Goal: Book appointment/travel/reservation

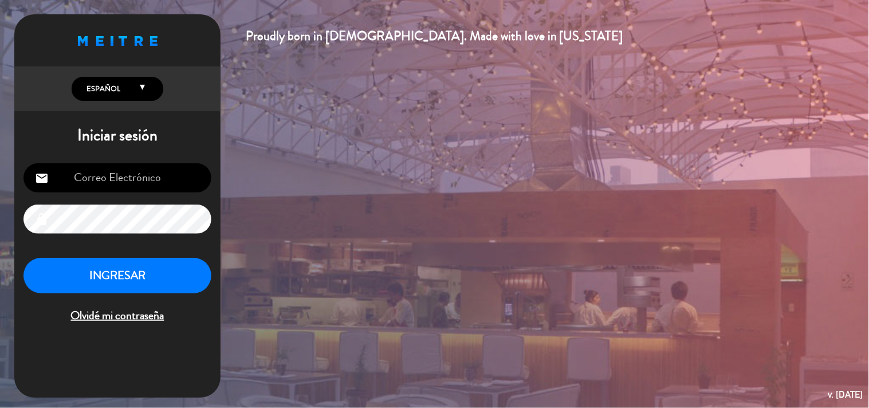
type input "[EMAIL_ADDRESS][DOMAIN_NAME]"
click at [135, 277] on button "INGRESAR" at bounding box center [117, 276] width 188 height 36
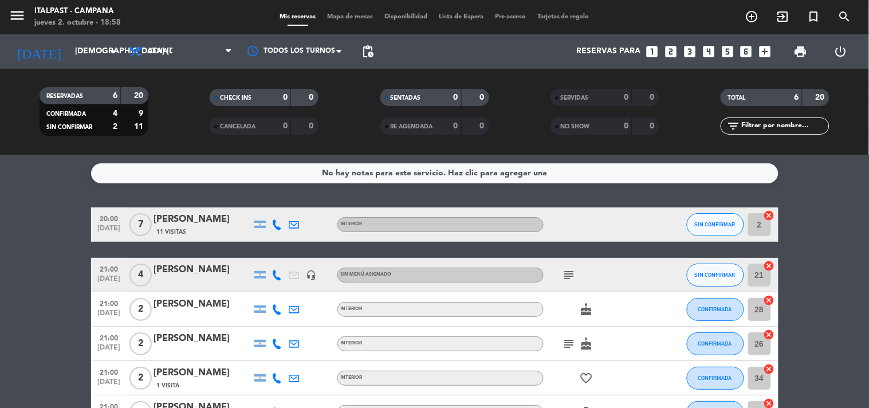
click at [345, 13] on div "Mis reservas Mapa de mesas Disponibilidad Lista de Espera Pre-acceso Tarjetas d…" at bounding box center [434, 17] width 321 height 10
click at [345, 15] on span "Mapa de mesas" at bounding box center [349, 17] width 57 height 6
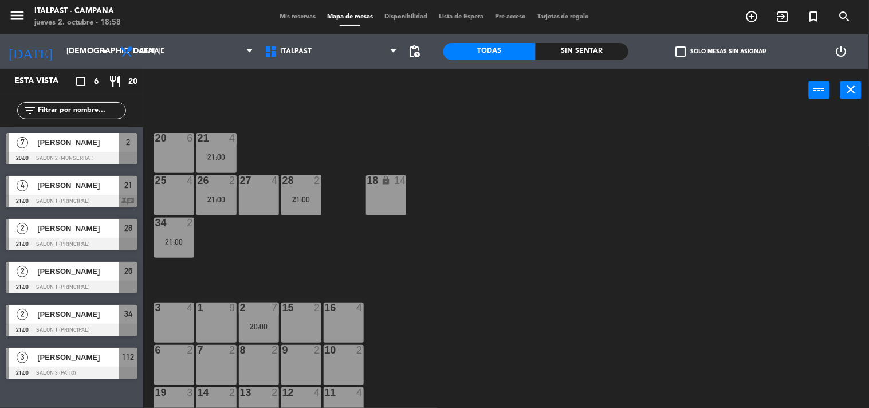
drag, startPoint x: 281, startPoint y: 100, endPoint x: 256, endPoint y: 105, distance: 25.0
click at [256, 105] on div "power_input close" at bounding box center [475, 91] width 665 height 44
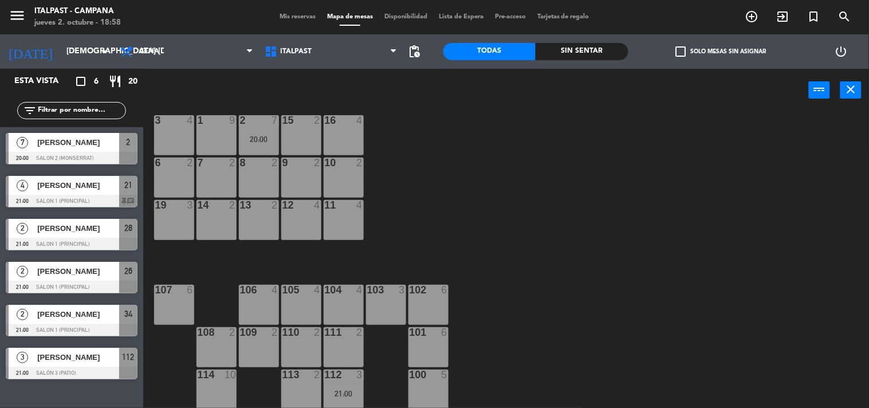
scroll to position [60, 0]
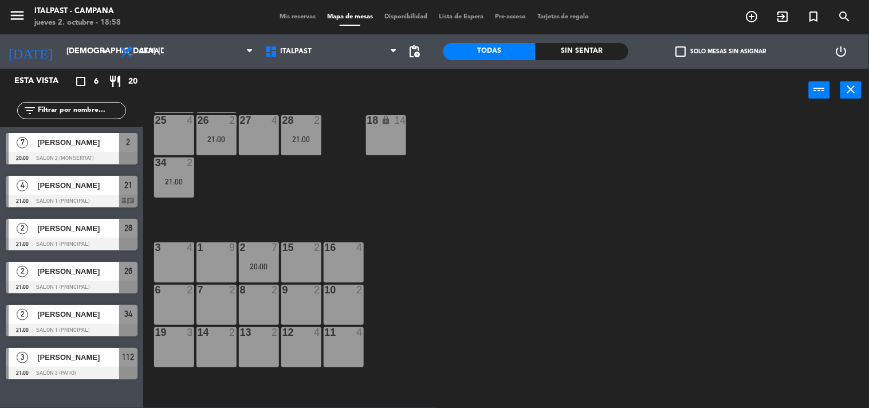
click at [229, 259] on div "1 9" at bounding box center [216, 262] width 40 height 40
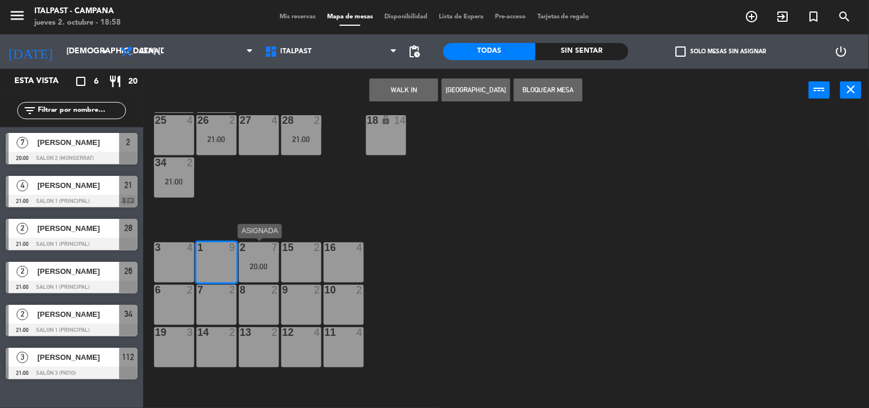
scroll to position [0, 0]
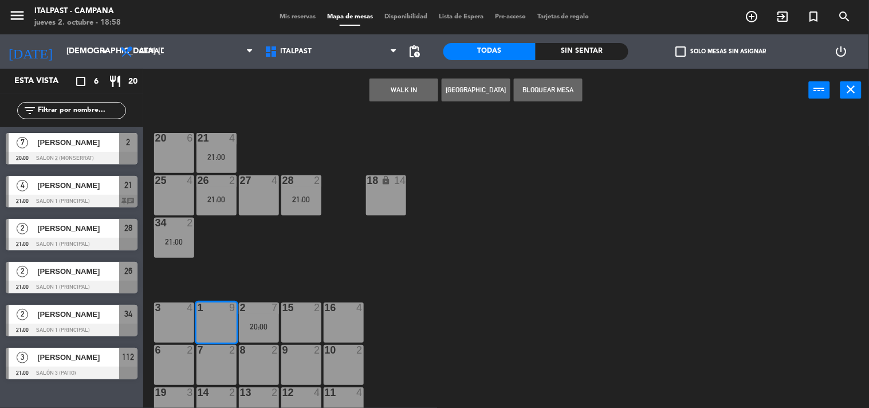
click at [475, 94] on button "[GEOGRAPHIC_DATA]" at bounding box center [476, 89] width 69 height 23
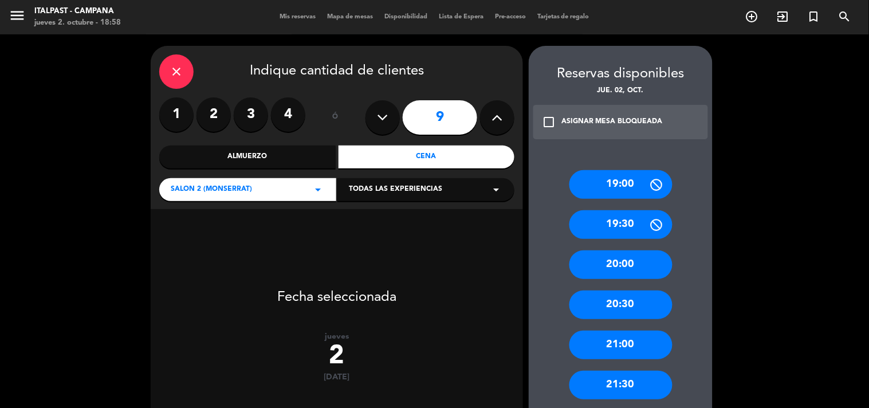
click at [375, 116] on button at bounding box center [382, 117] width 34 height 34
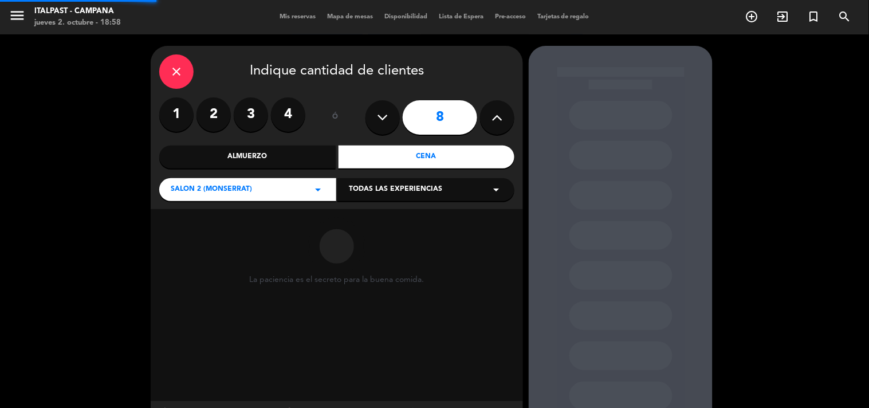
click at [375, 116] on button at bounding box center [382, 117] width 34 height 34
type input "7"
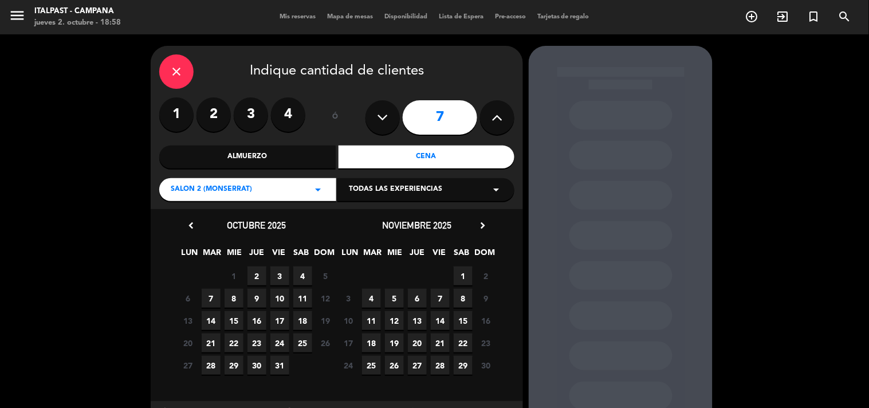
click at [261, 274] on span "2" at bounding box center [256, 275] width 19 height 19
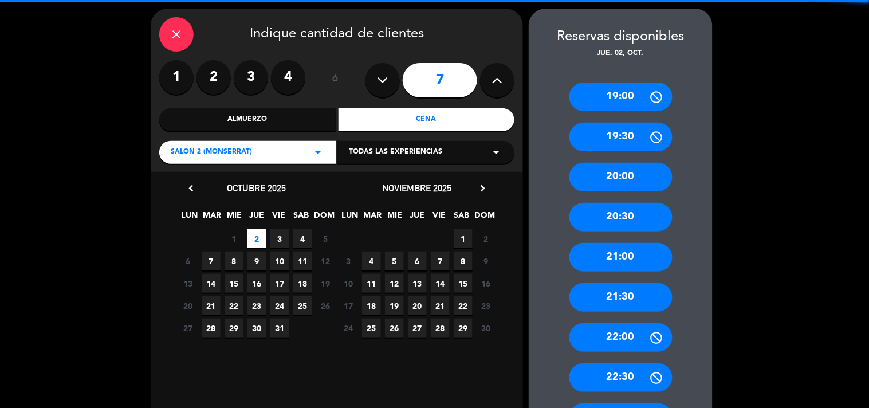
scroll to position [46, 0]
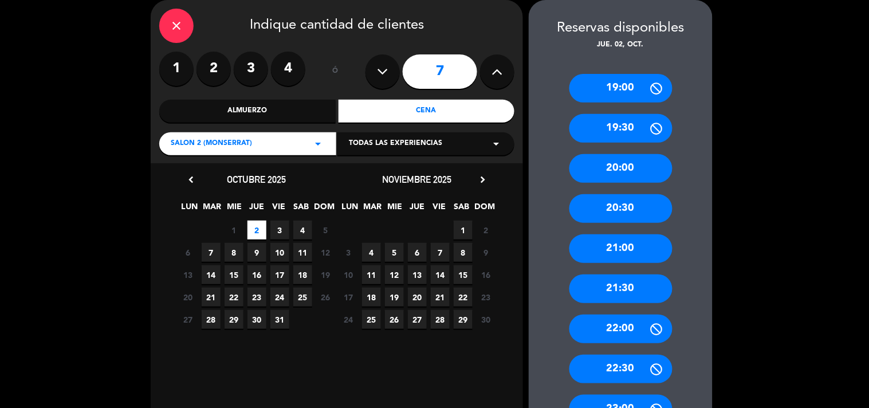
click at [629, 291] on div "21:30" at bounding box center [620, 288] width 103 height 29
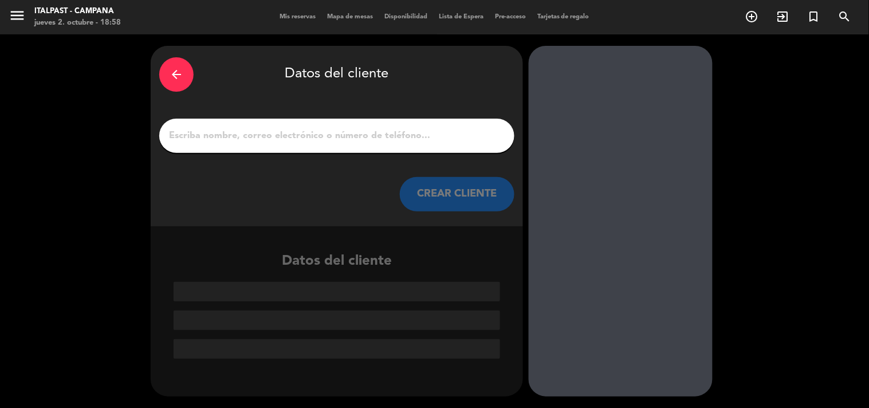
click at [312, 141] on input "1" at bounding box center [337, 136] width 338 height 16
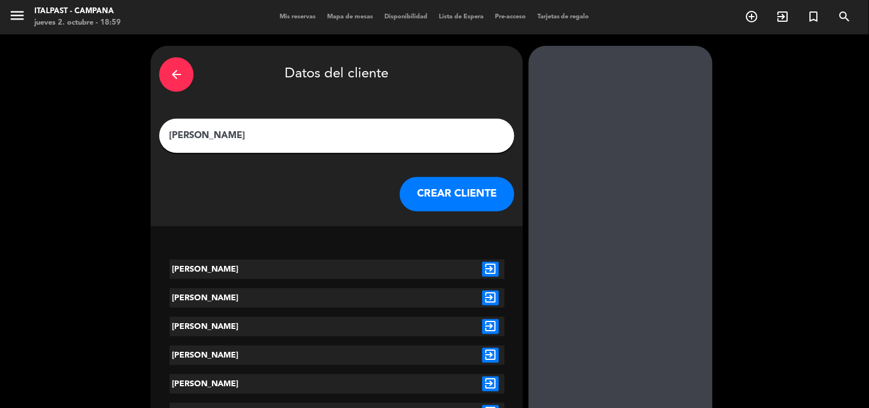
type input "[PERSON_NAME]"
click at [486, 277] on div "exit_to_app" at bounding box center [490, 268] width 28 height 19
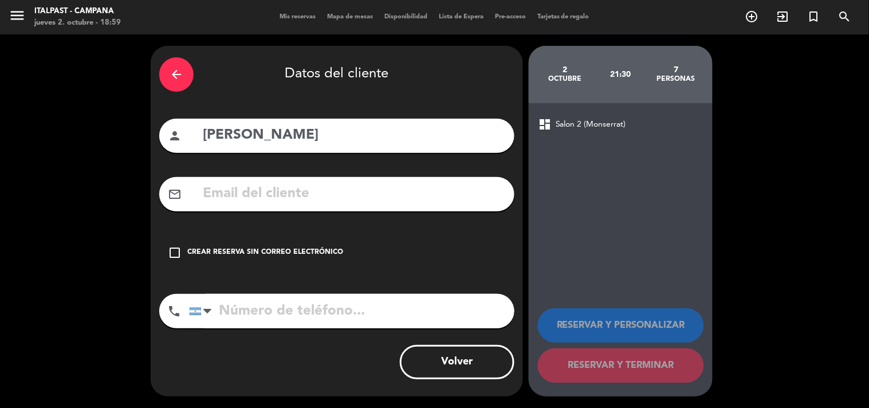
click at [208, 247] on div "Crear reserva sin correo electrónico" at bounding box center [265, 252] width 156 height 11
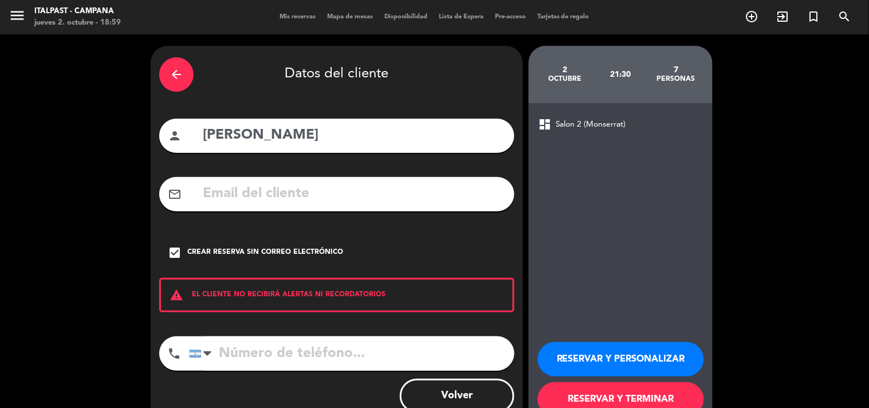
click at [672, 402] on button "RESERVAR Y TERMINAR" at bounding box center [621, 399] width 166 height 34
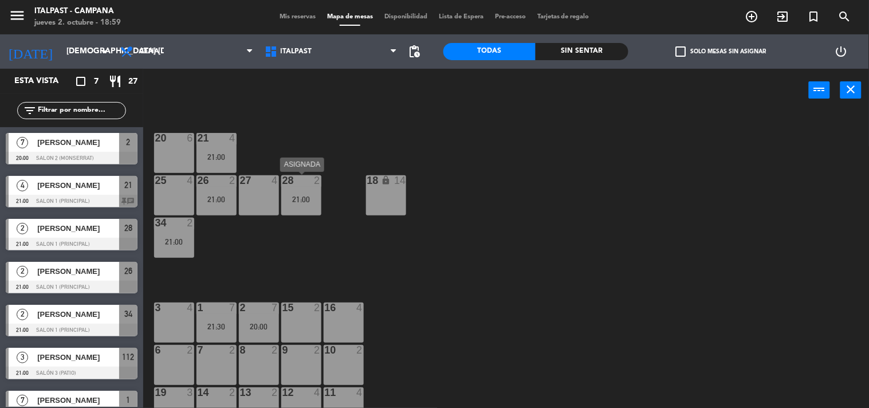
click at [312, 205] on div "28 2 21:00" at bounding box center [301, 195] width 40 height 40
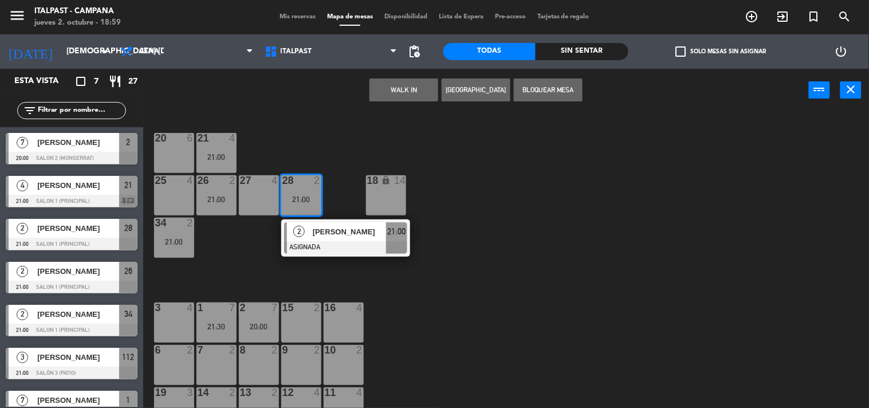
click at [312, 204] on div "28 2 21:00" at bounding box center [301, 195] width 40 height 40
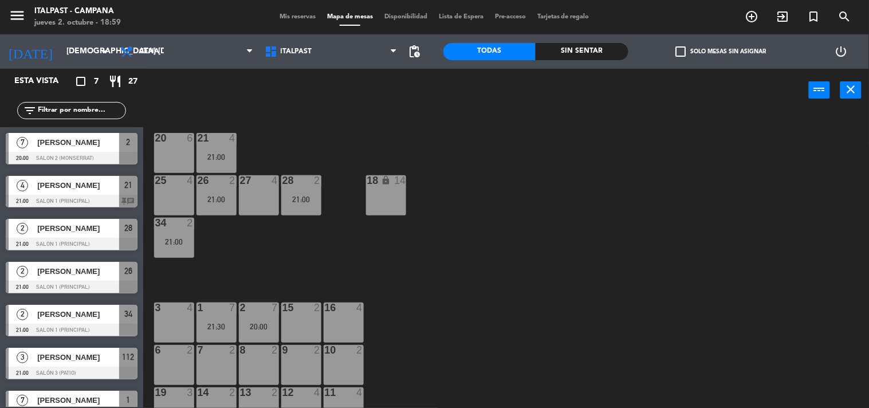
click at [191, 230] on div "34 2 21:00" at bounding box center [174, 238] width 40 height 40
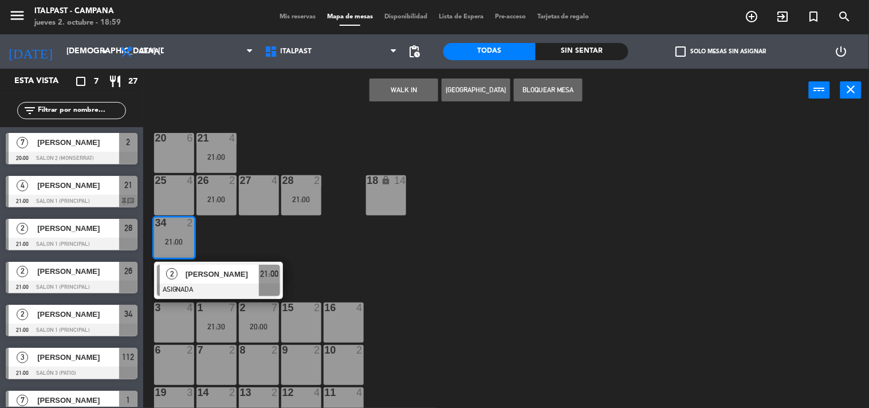
click at [191, 230] on div "34 2 21:00" at bounding box center [174, 238] width 40 height 40
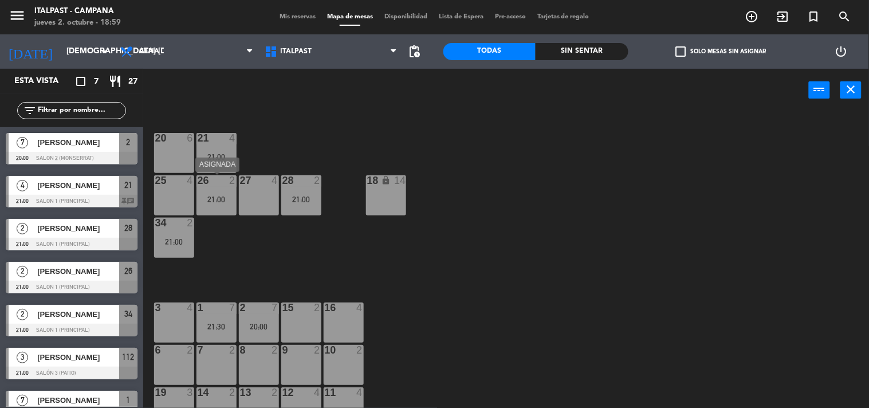
click at [210, 201] on div "21:00" at bounding box center [216, 199] width 40 height 8
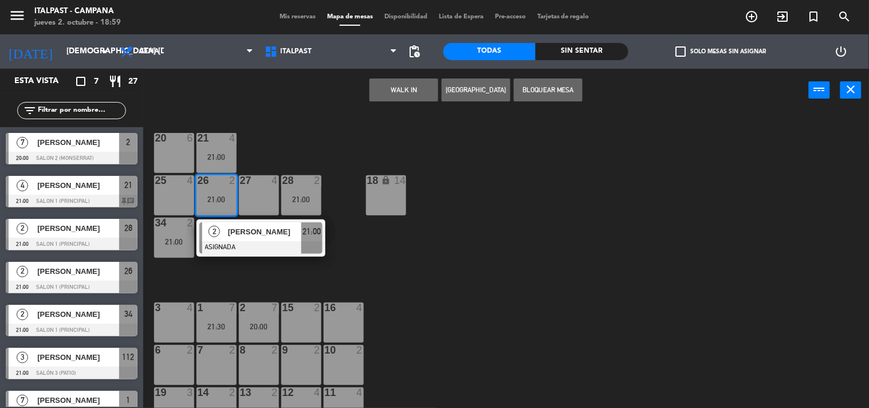
click at [210, 201] on div "21:00" at bounding box center [216, 199] width 40 height 8
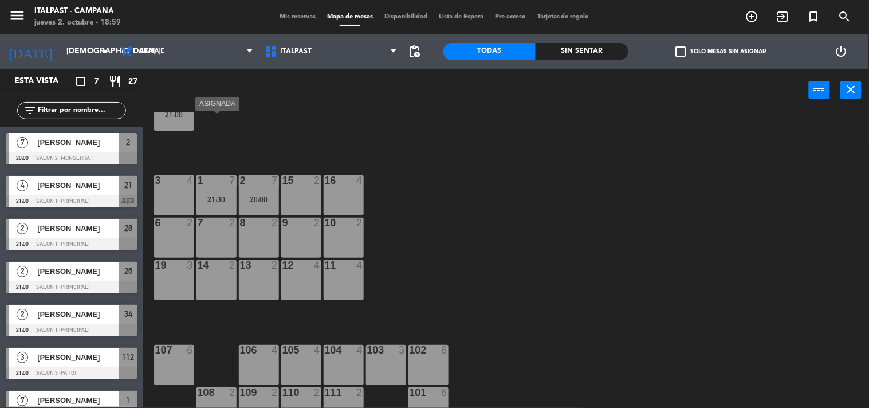
scroll to position [187, 0]
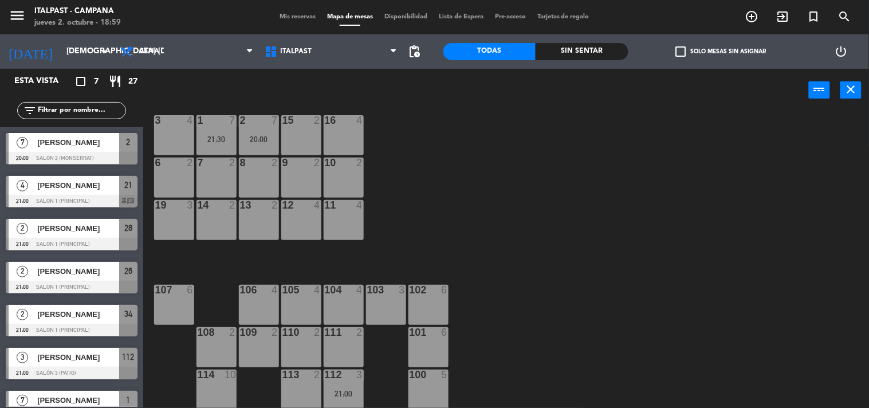
click at [210, 151] on div "1 7 21:30" at bounding box center [216, 135] width 40 height 40
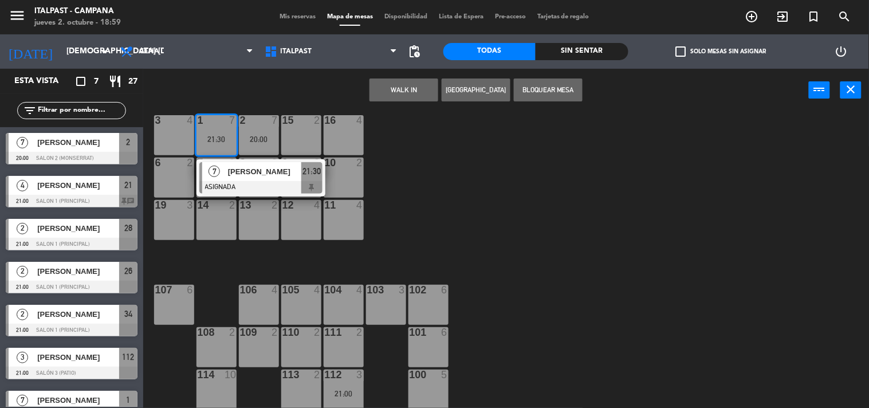
click at [210, 151] on div "1 7 21:30" at bounding box center [216, 135] width 40 height 40
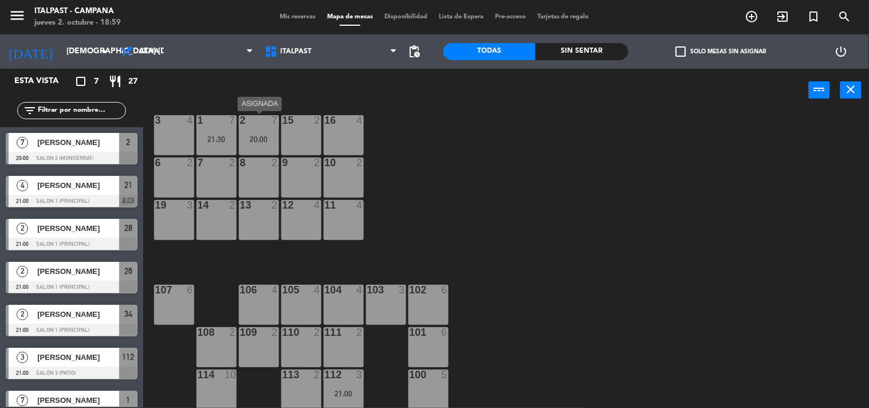
click at [267, 135] on div "20:00" at bounding box center [259, 139] width 40 height 8
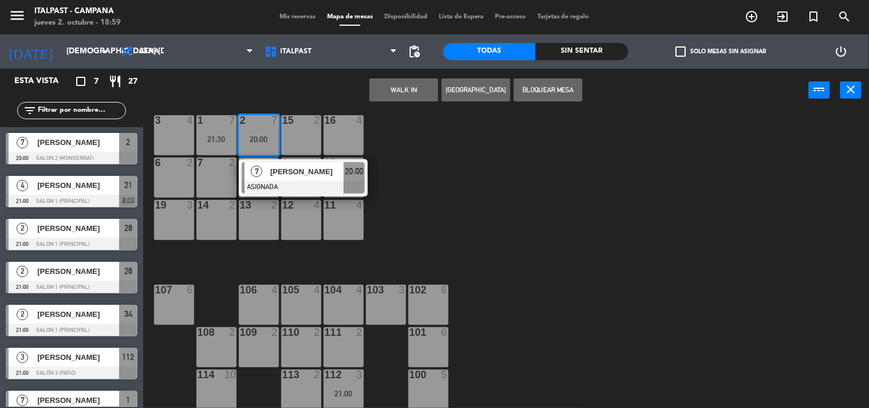
click at [267, 135] on div "20:00" at bounding box center [259, 139] width 40 height 8
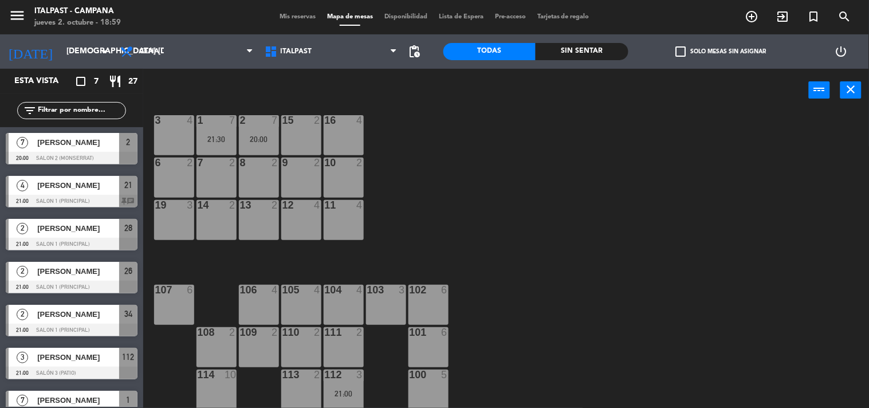
scroll to position [0, 0]
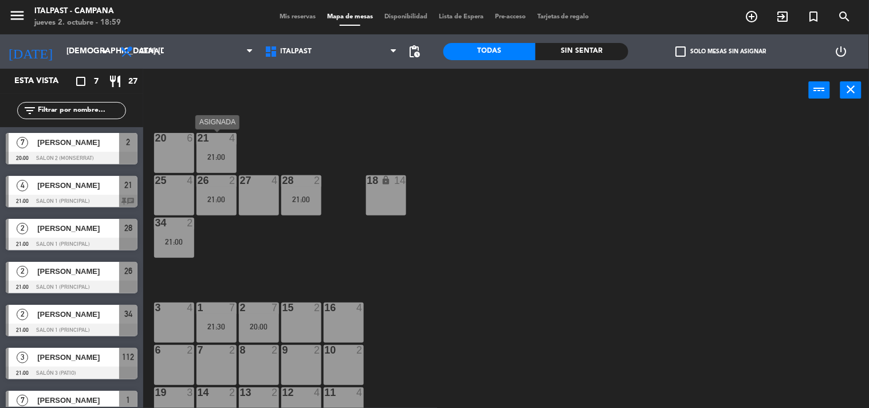
click at [221, 145] on div "21 4 21:00" at bounding box center [216, 153] width 40 height 40
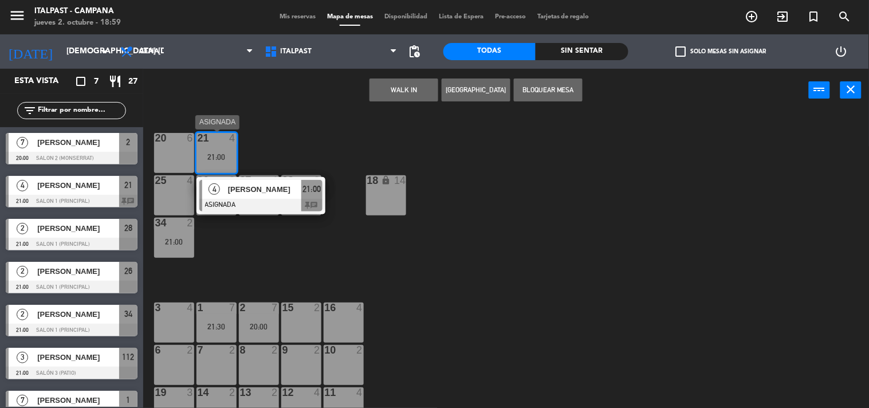
click at [258, 203] on div at bounding box center [260, 205] width 123 height 13
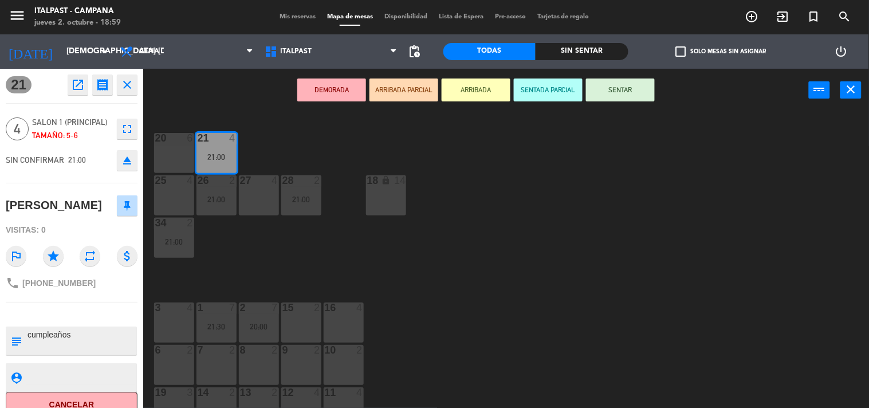
scroll to position [31, 0]
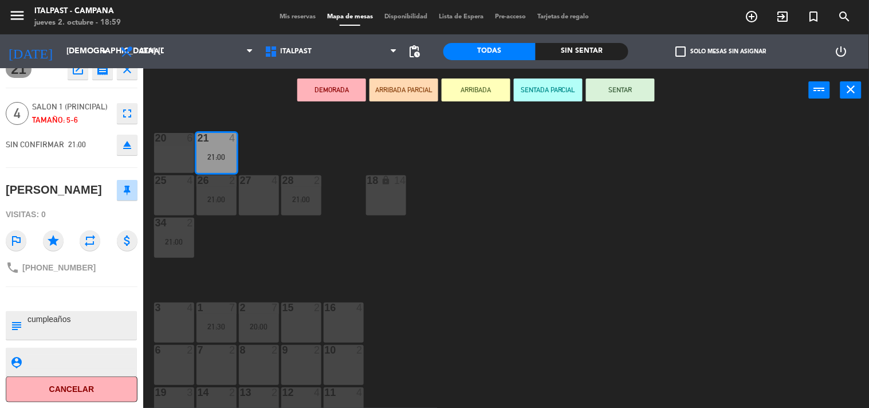
click at [378, 252] on div "20 6 21 4 21:00 25 4 26 2 21:00 27 4 28 2 21:00 18 lock 14 34 2 21:00 3 4 1 7 2…" at bounding box center [510, 260] width 717 height 296
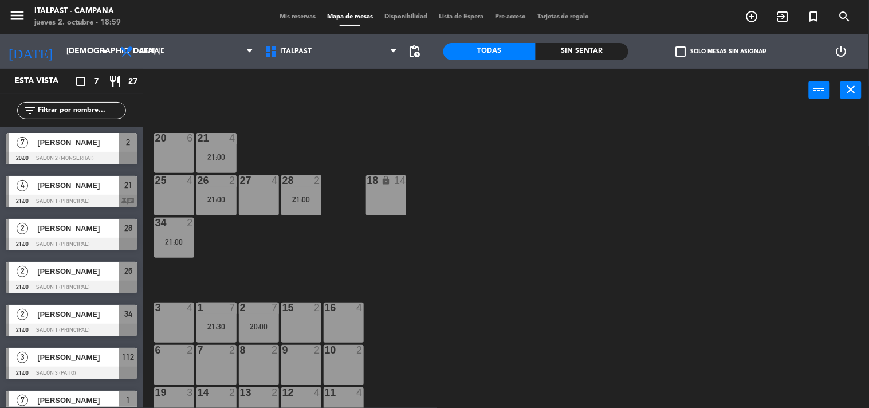
click at [379, 252] on div "20 6 21 4 21:00 25 4 26 2 21:00 27 4 28 2 21:00 18 lock 14 34 2 21:00 3 4 1 7 2…" at bounding box center [510, 260] width 717 height 296
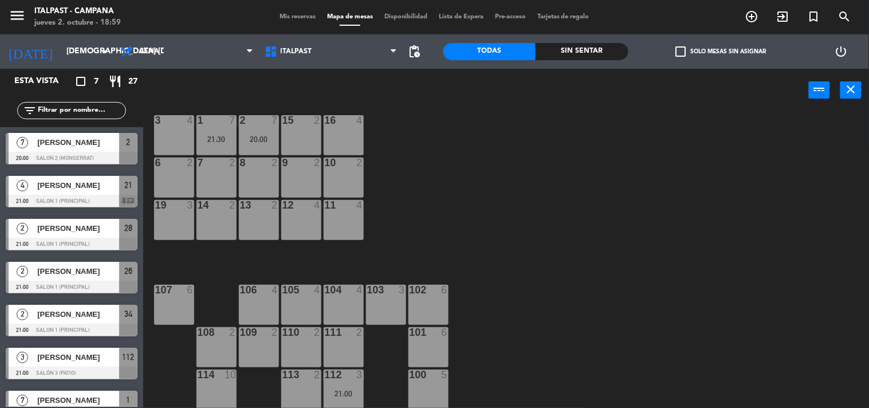
click at [347, 375] on div at bounding box center [343, 374] width 19 height 10
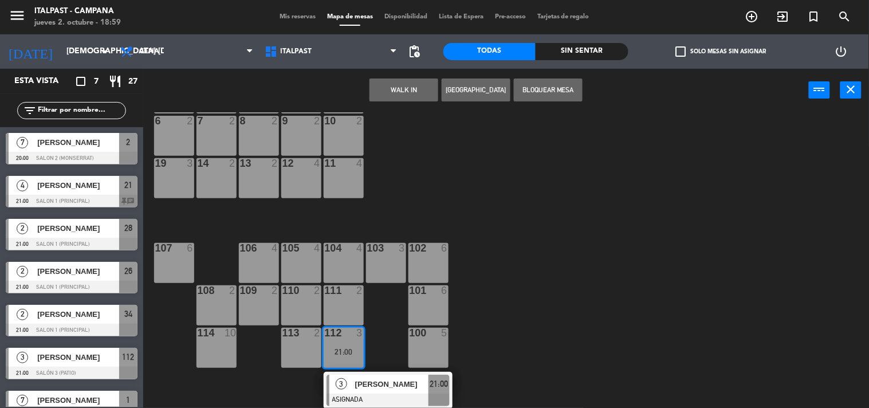
scroll to position [0, 0]
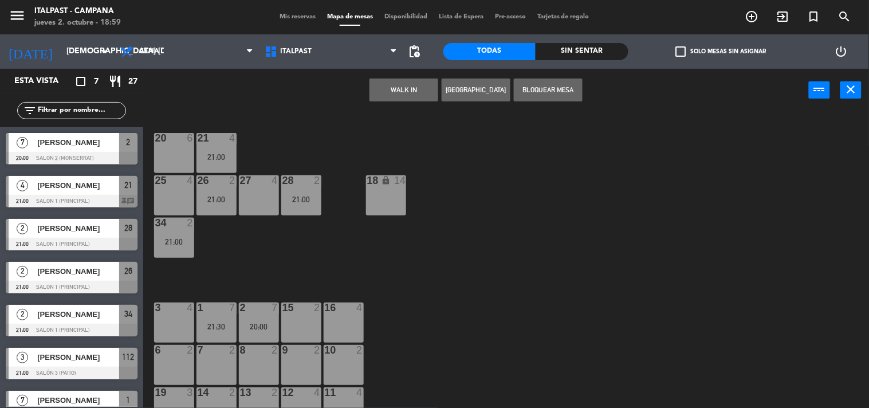
click at [276, 196] on div "27 4" at bounding box center [259, 195] width 40 height 40
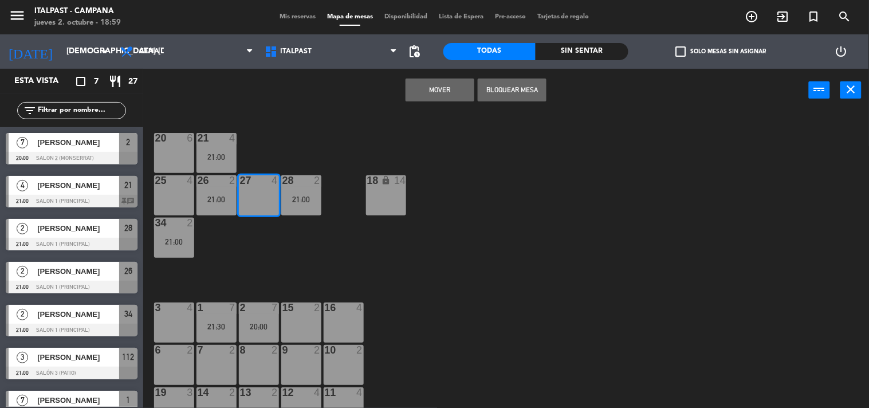
click at [427, 93] on button "Mover" at bounding box center [439, 89] width 69 height 23
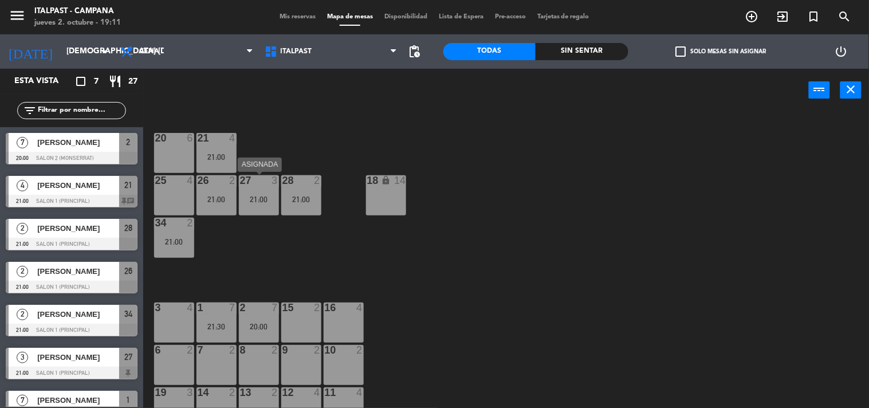
click at [262, 198] on div "21:00" at bounding box center [259, 199] width 40 height 8
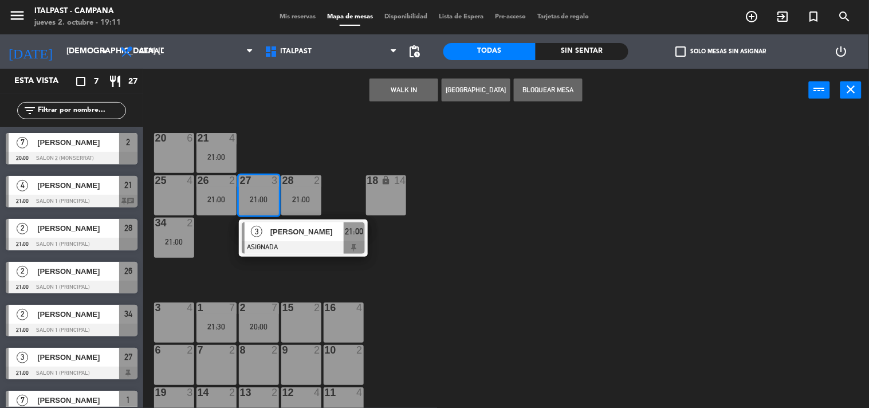
scroll to position [64, 0]
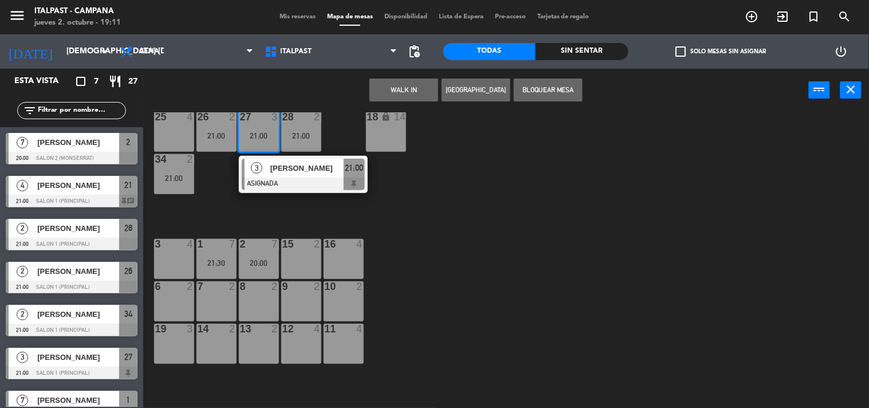
click at [350, 258] on div "16 4" at bounding box center [344, 259] width 40 height 40
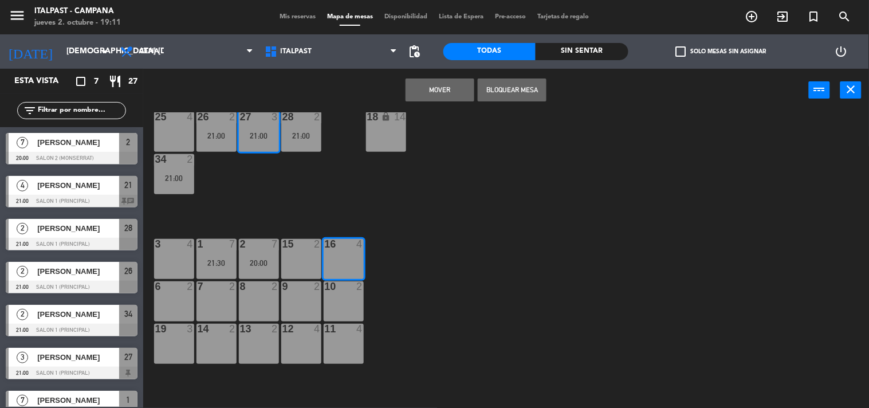
click at [438, 86] on button "Mover" at bounding box center [439, 89] width 69 height 23
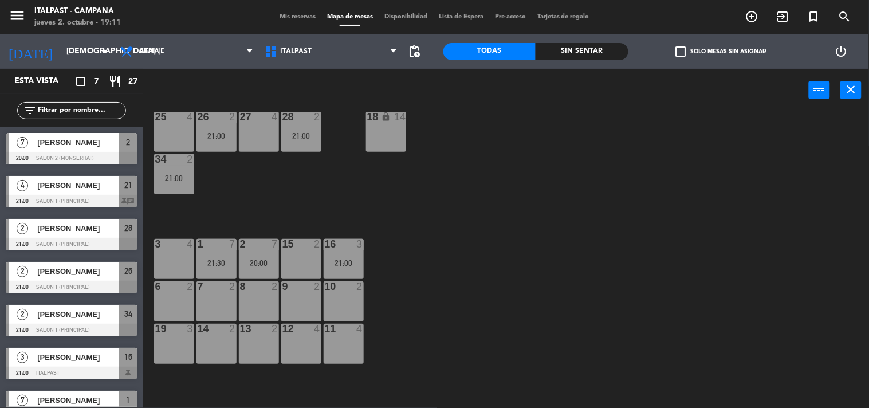
click at [298, 139] on div "21:00" at bounding box center [301, 136] width 40 height 8
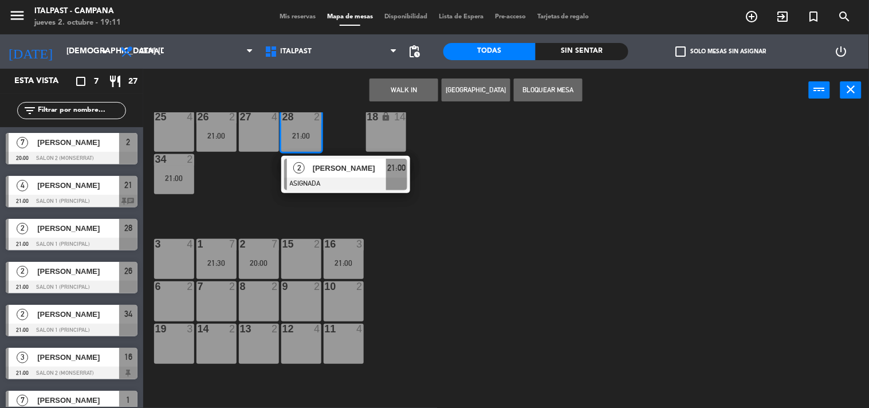
click at [340, 296] on div "10 2" at bounding box center [344, 301] width 40 height 40
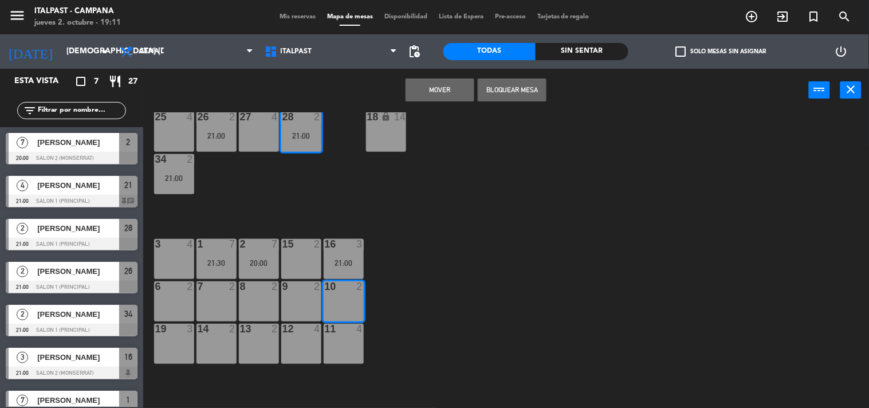
click at [428, 90] on button "Mover" at bounding box center [439, 89] width 69 height 23
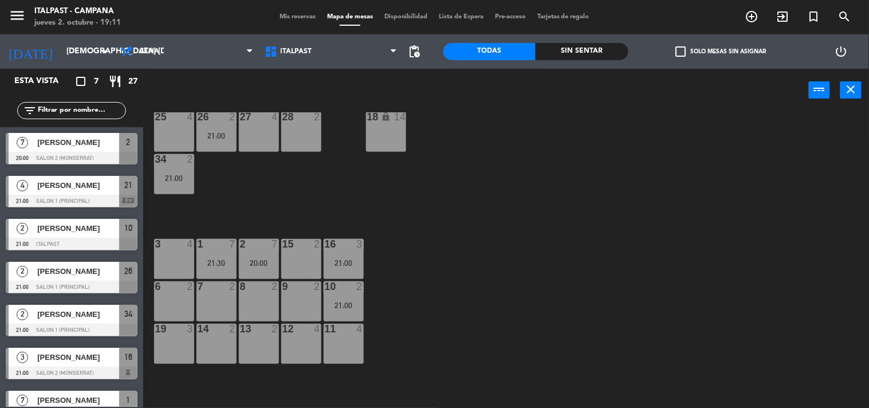
scroll to position [0, 0]
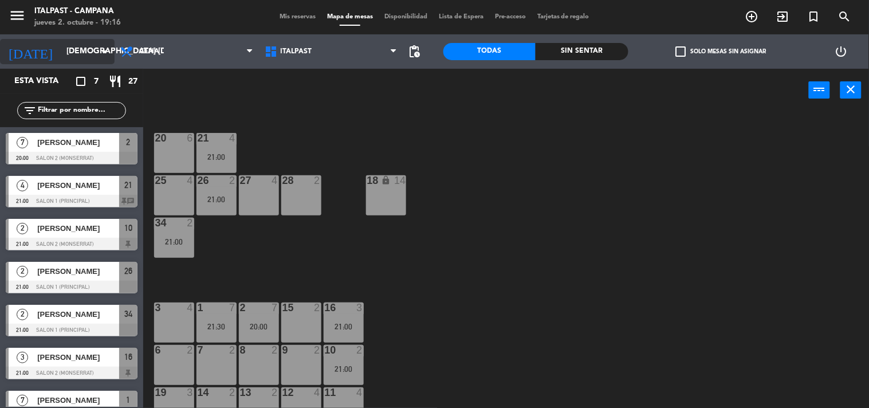
click at [73, 46] on input "[DEMOGRAPHIC_DATA] [DATE]" at bounding box center [115, 51] width 109 height 21
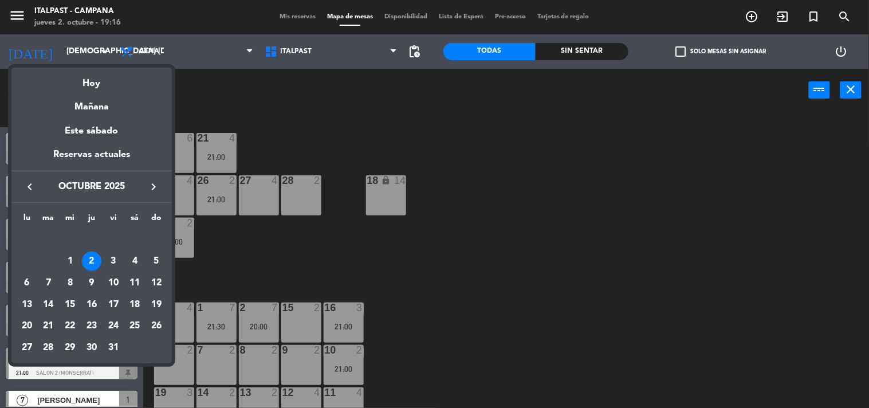
click at [205, 96] on div at bounding box center [434, 204] width 869 height 408
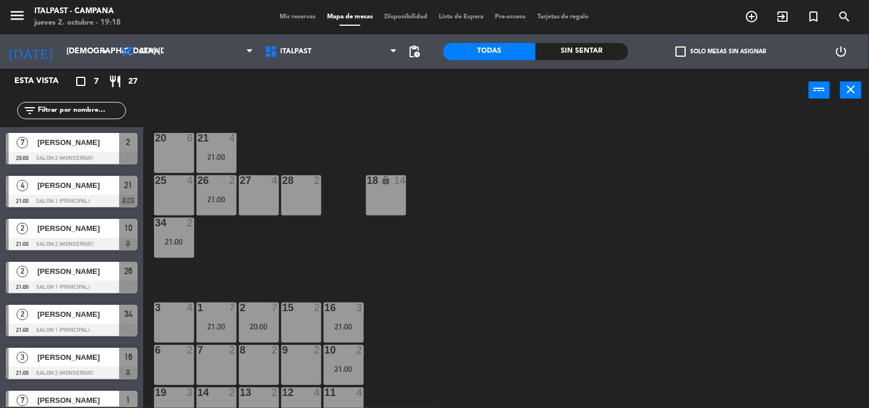
click at [472, 169] on div "20 6 21 4 21:00 25 4 26 2 21:00 27 4 28 2 18 lock 14 34 2 21:00 3 4 1 7 21:30 2…" at bounding box center [510, 260] width 717 height 296
